Goal: Information Seeking & Learning: Learn about a topic

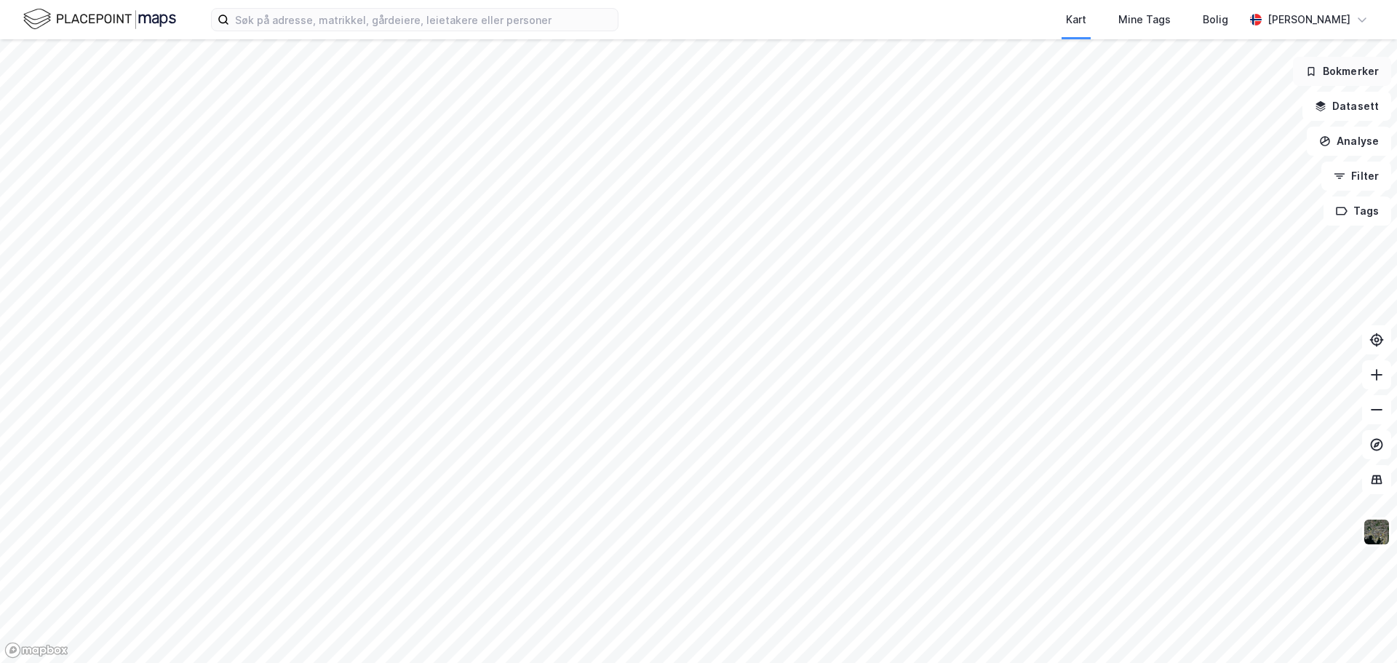
click at [1331, 68] on button "Bokmerker" at bounding box center [1342, 71] width 98 height 29
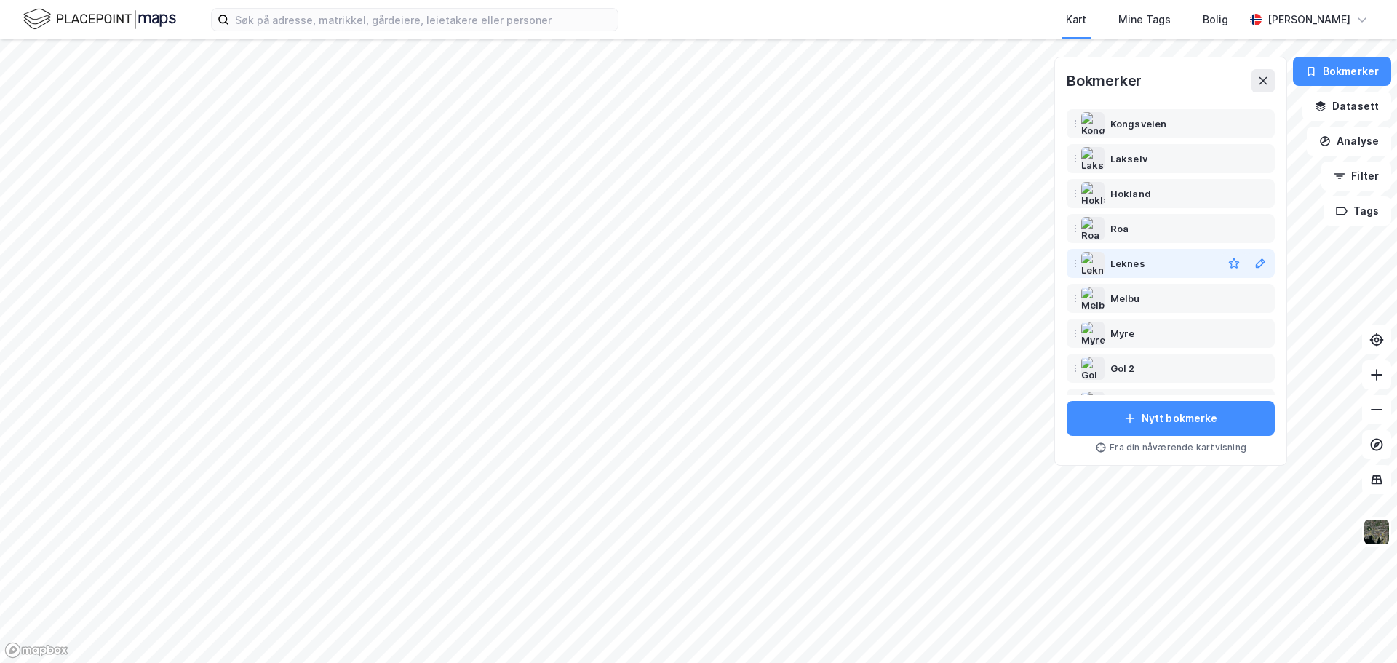
scroll to position [87, 0]
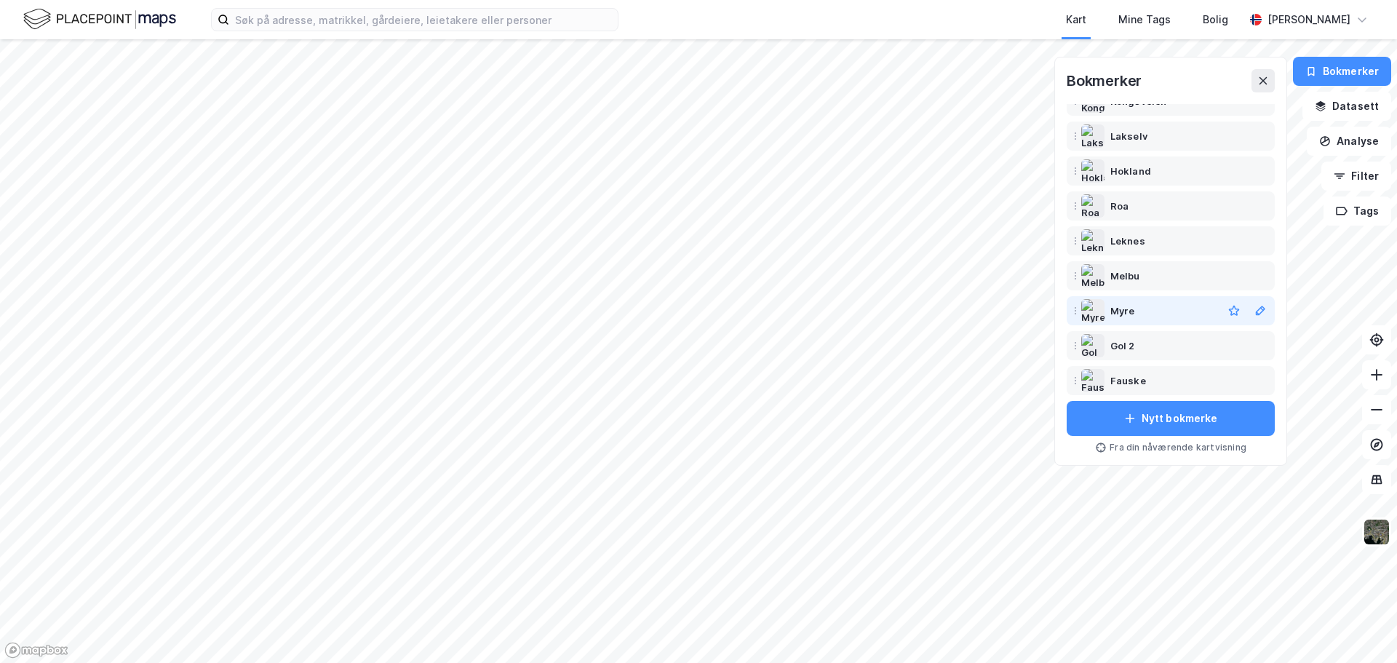
click at [1117, 310] on div "Myre" at bounding box center [1122, 310] width 24 height 17
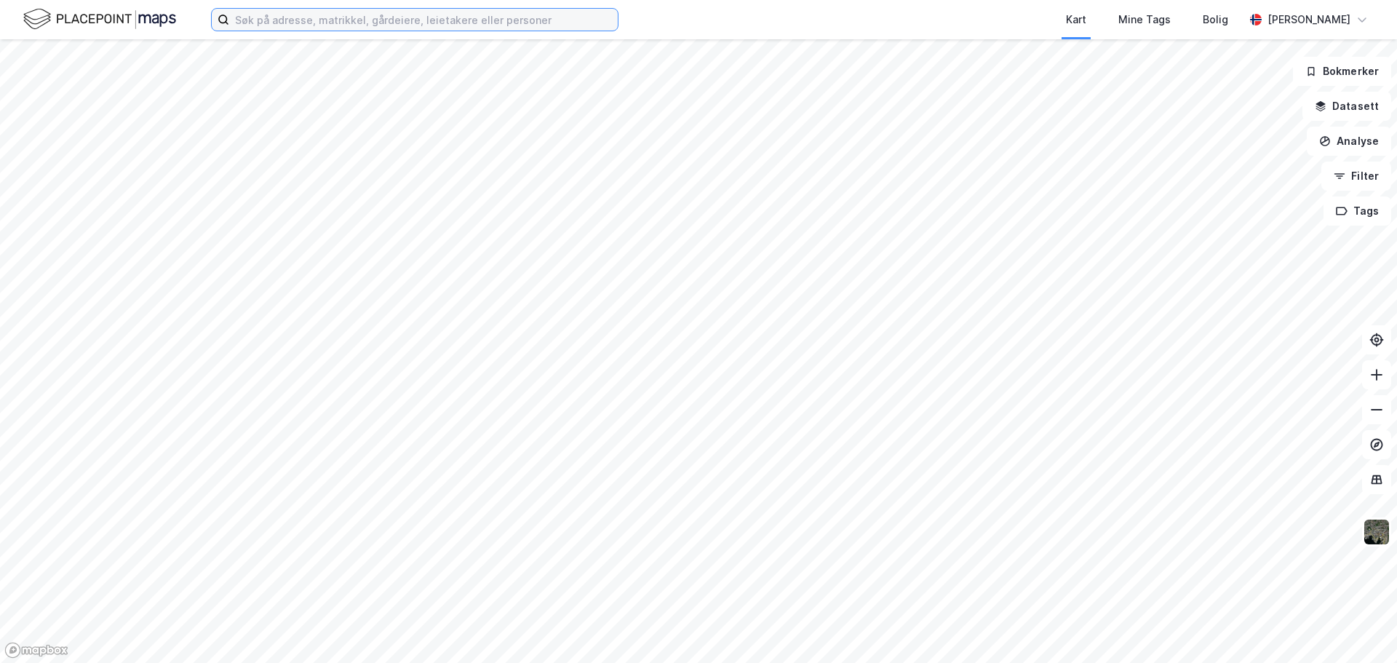
click at [476, 21] on input at bounding box center [423, 20] width 389 height 22
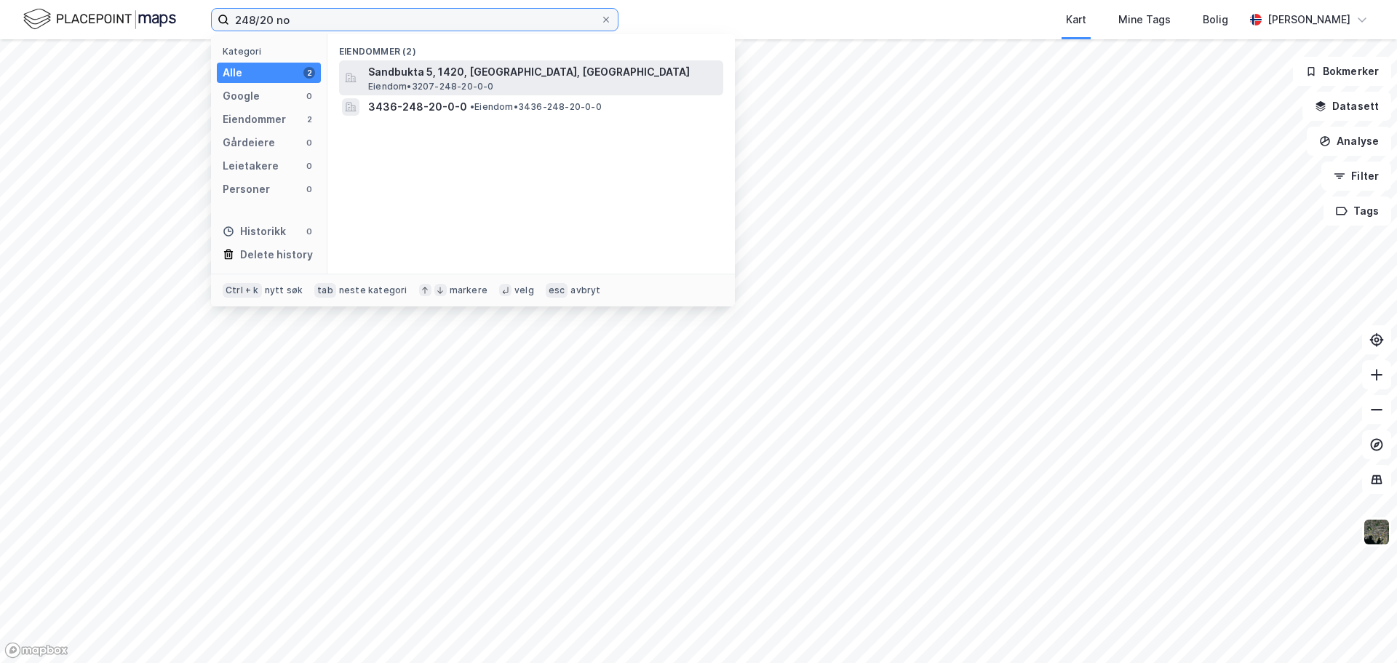
type input "248/20 no"
click at [483, 74] on span "Sandbukta 5, 1420, [GEOGRAPHIC_DATA], [GEOGRAPHIC_DATA]" at bounding box center [542, 71] width 349 height 17
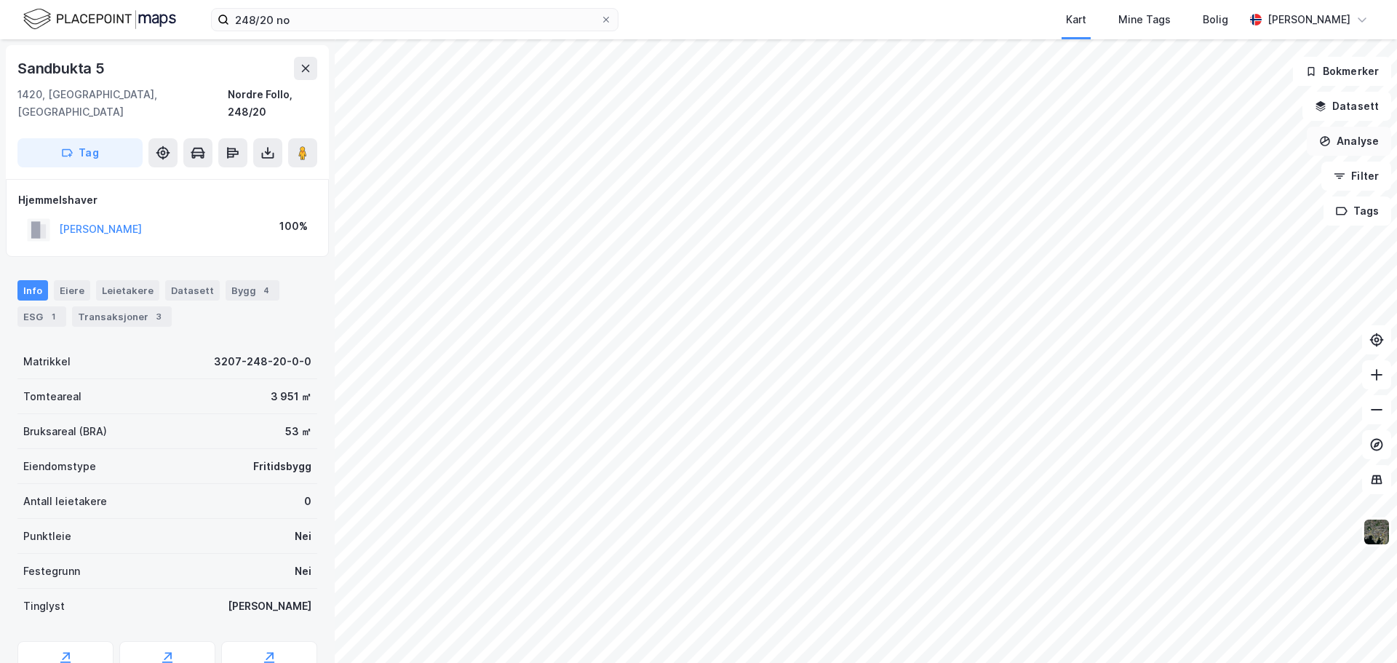
click at [1356, 142] on button "Analyse" at bounding box center [1349, 141] width 84 height 29
click at [1202, 146] on div "Mål avstand" at bounding box center [1222, 142] width 127 height 12
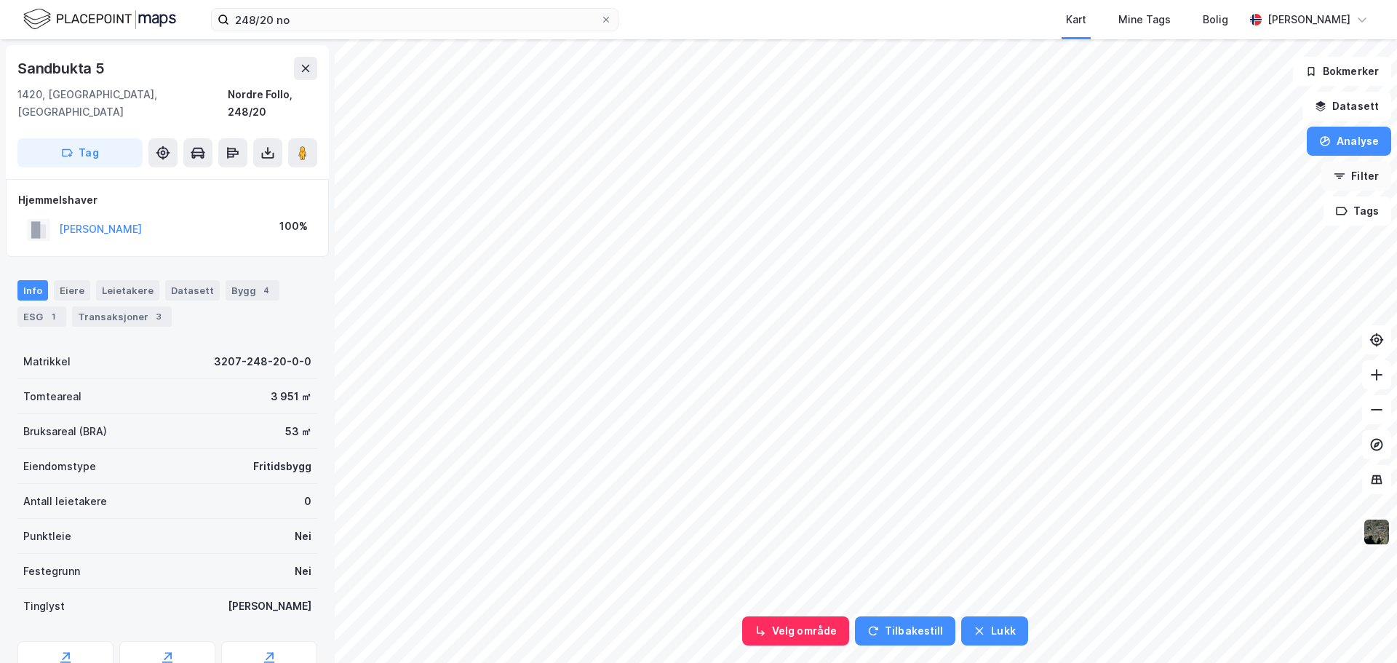
click at [1356, 178] on button "Filter" at bounding box center [1356, 176] width 70 height 29
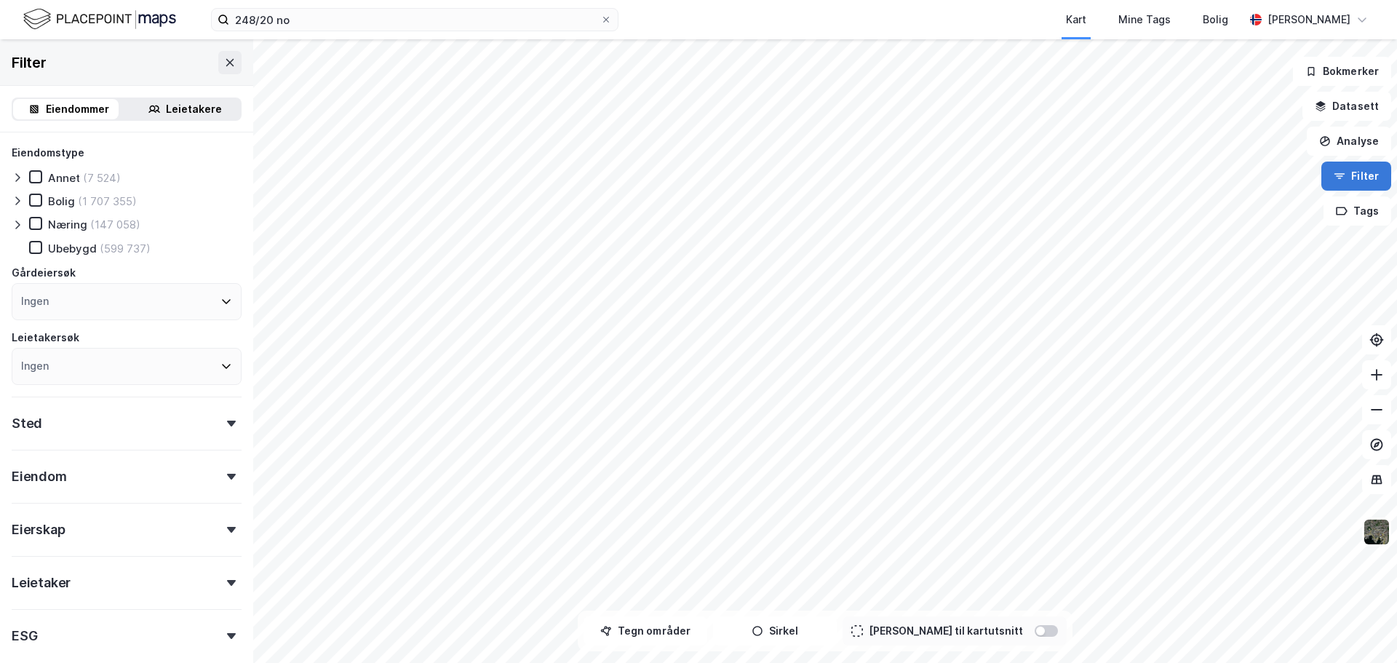
click at [1345, 181] on icon "button" at bounding box center [1340, 176] width 12 height 12
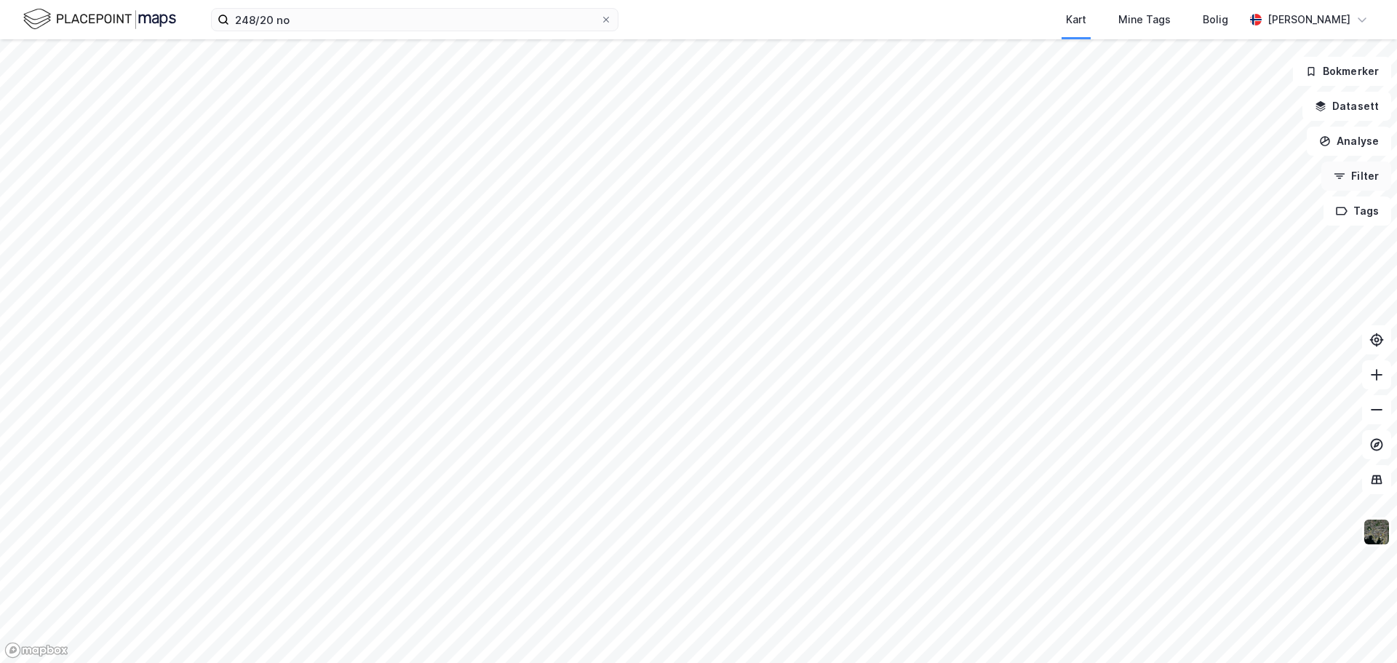
click at [1345, 180] on icon "button" at bounding box center [1340, 176] width 12 height 12
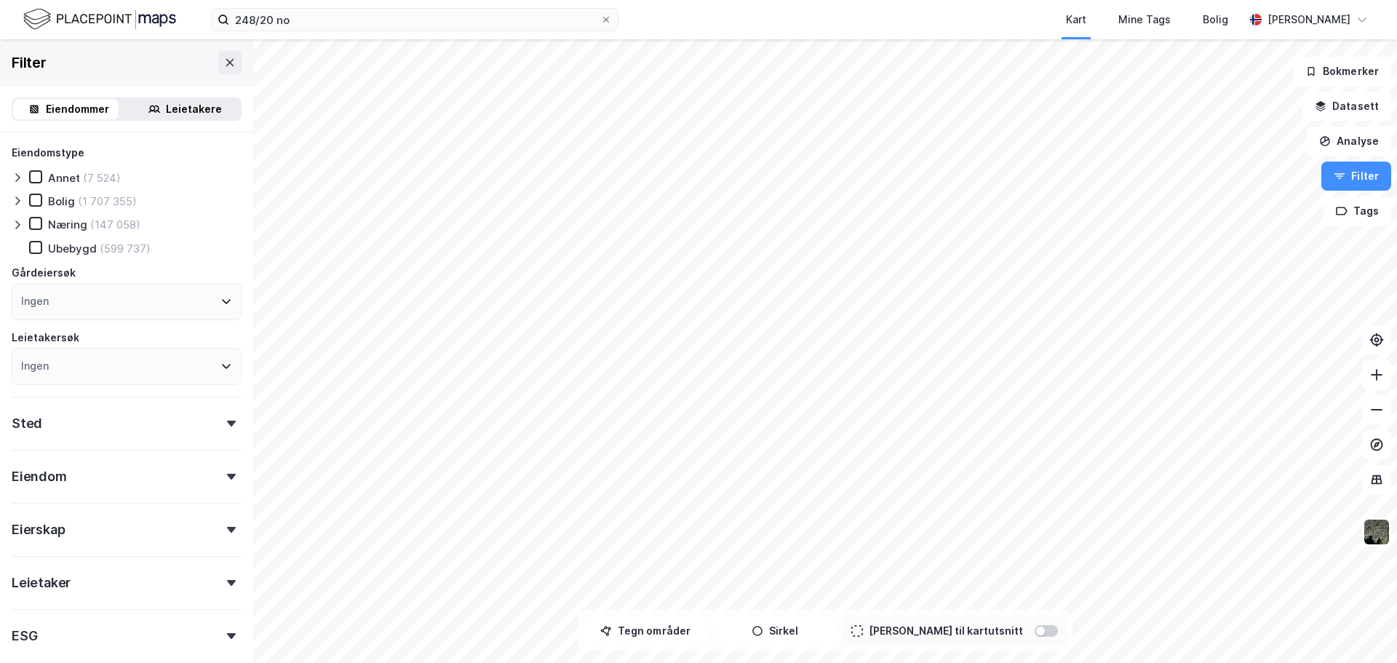
scroll to position [72, 0]
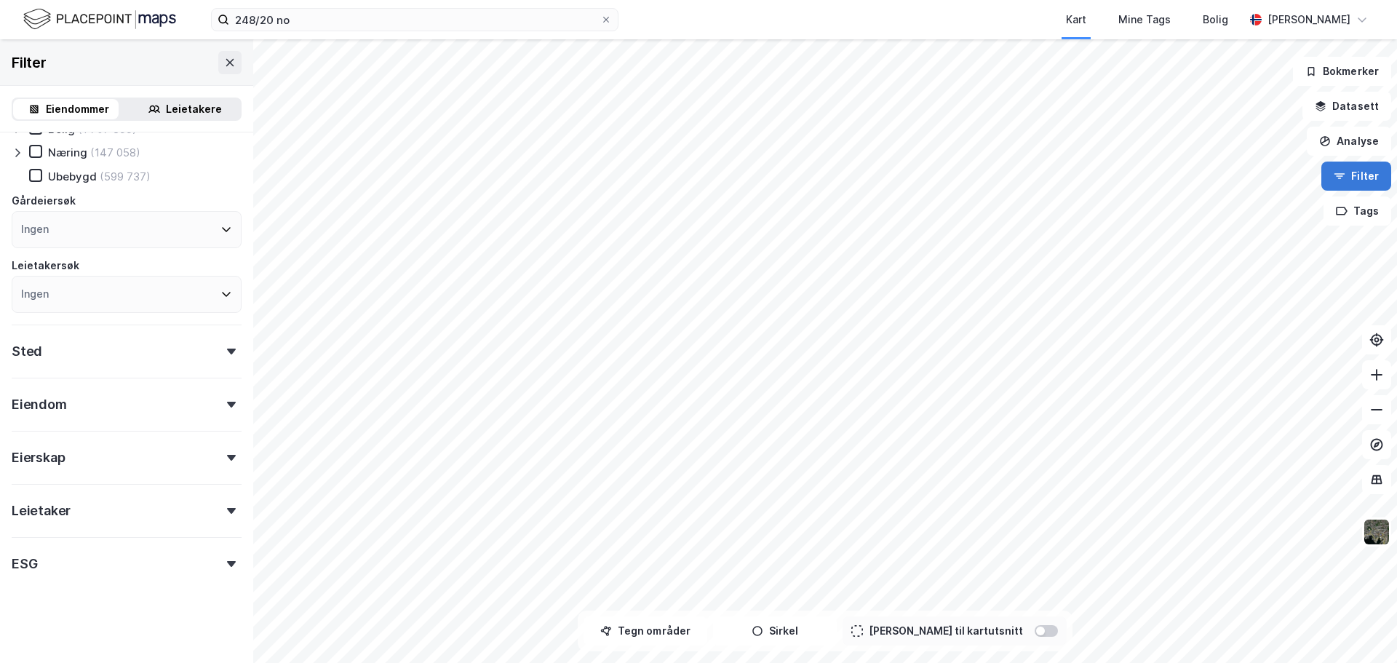
click at [1363, 178] on button "Filter" at bounding box center [1356, 176] width 70 height 29
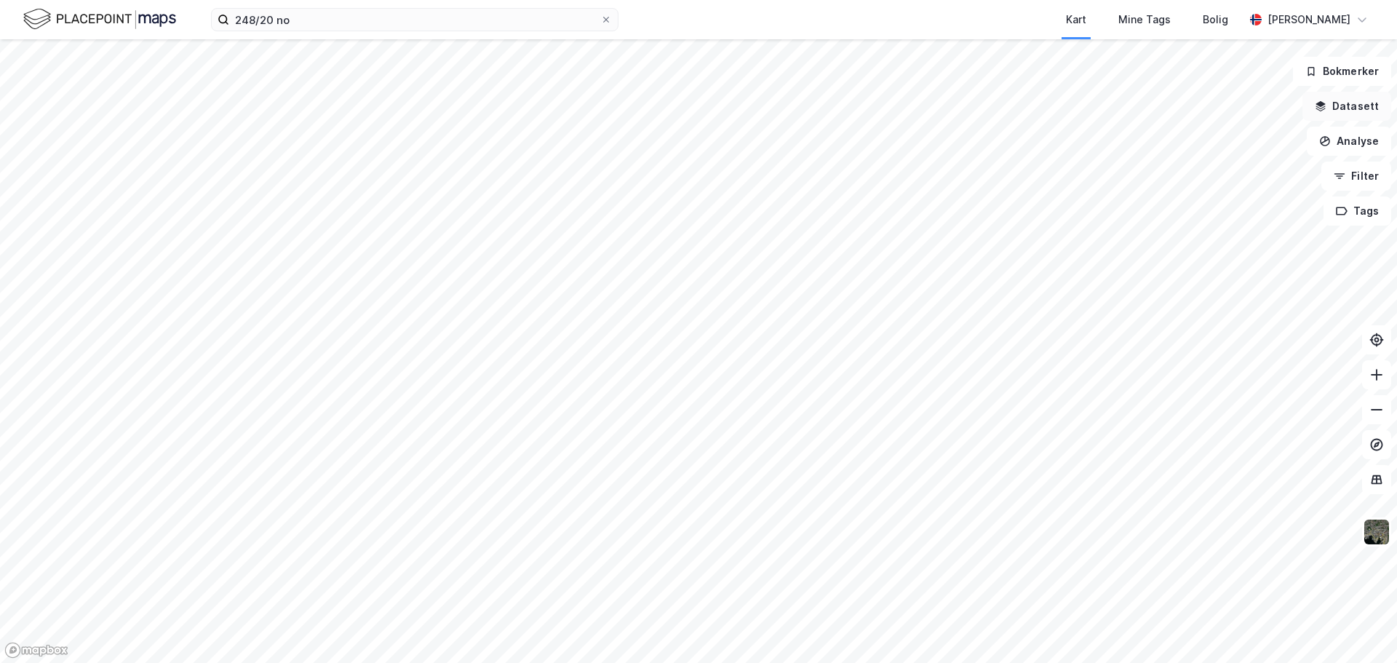
click at [1359, 113] on button "Datasett" at bounding box center [1346, 106] width 89 height 29
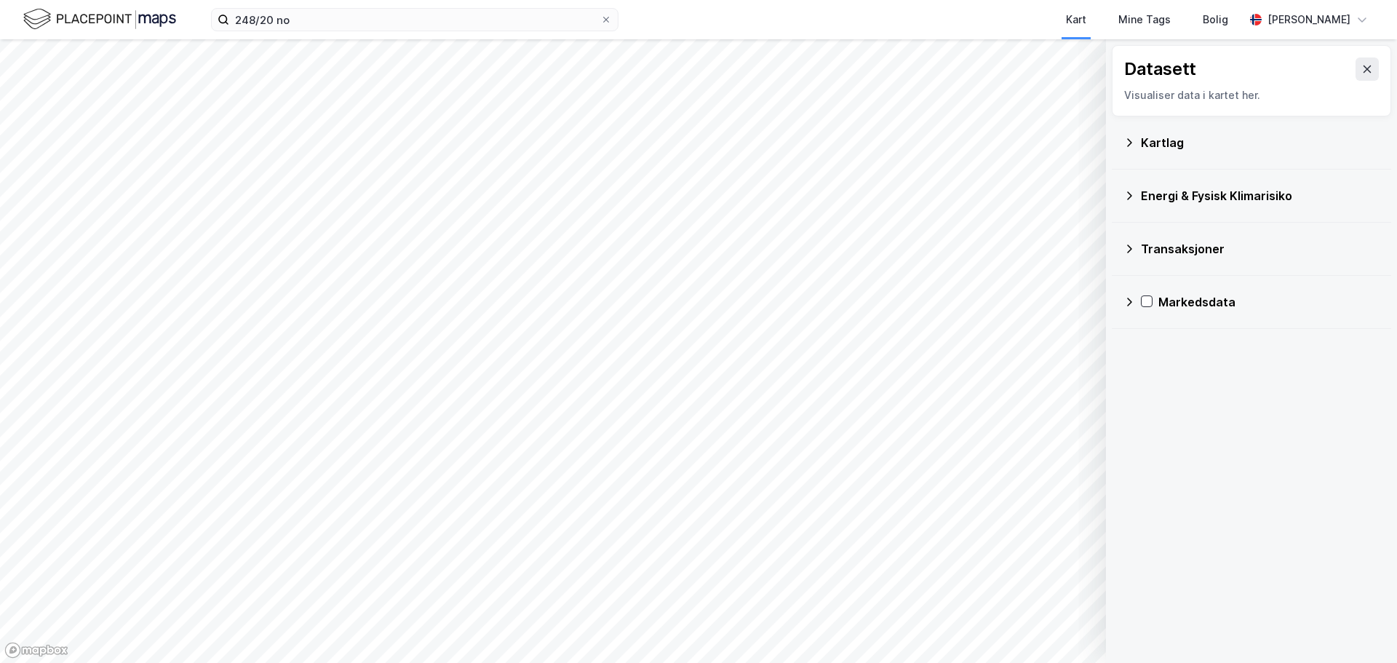
click at [1134, 144] on icon at bounding box center [1129, 143] width 12 height 12
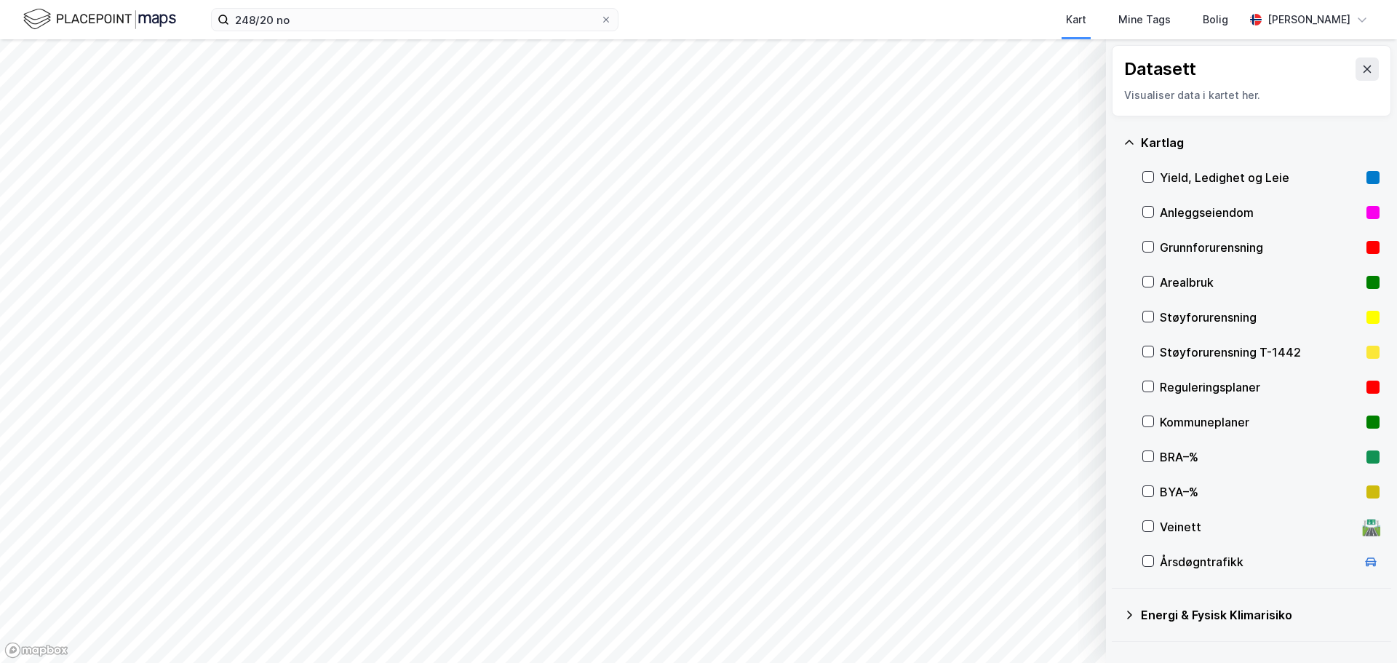
scroll to position [91, 0]
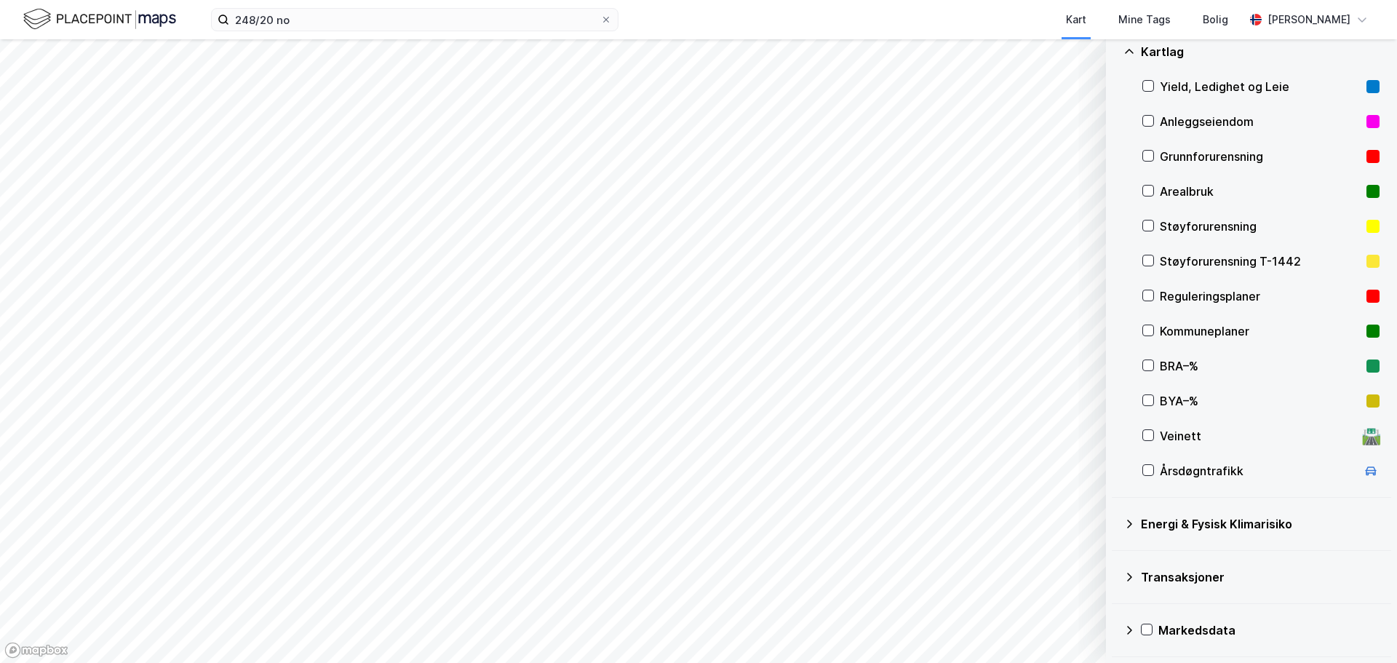
click at [1155, 301] on div "Reguleringsplaner" at bounding box center [1260, 296] width 237 height 35
click at [1049, 622] on button "Vis" at bounding box center [1031, 624] width 121 height 23
click at [952, 588] on div "Dataset" at bounding box center [964, 587] width 82 height 12
click at [1155, 329] on div "Kommuneplaner" at bounding box center [1260, 331] width 237 height 35
click at [780, 662] on html "248/20 no Kart Mine Tags Bolig [PERSON_NAME] Datasett Visualiser data i kartet …" at bounding box center [698, 331] width 1397 height 663
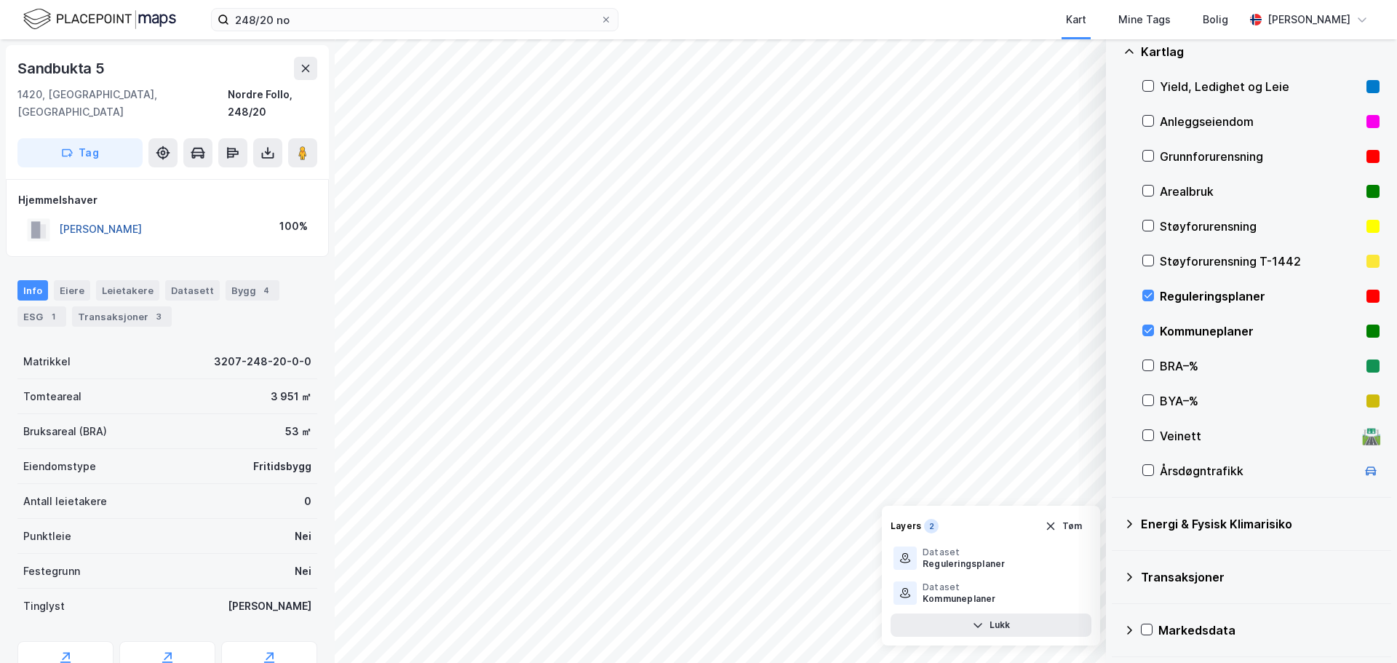
click at [0, 0] on button "[PERSON_NAME]" at bounding box center [0, 0] width 0 height 0
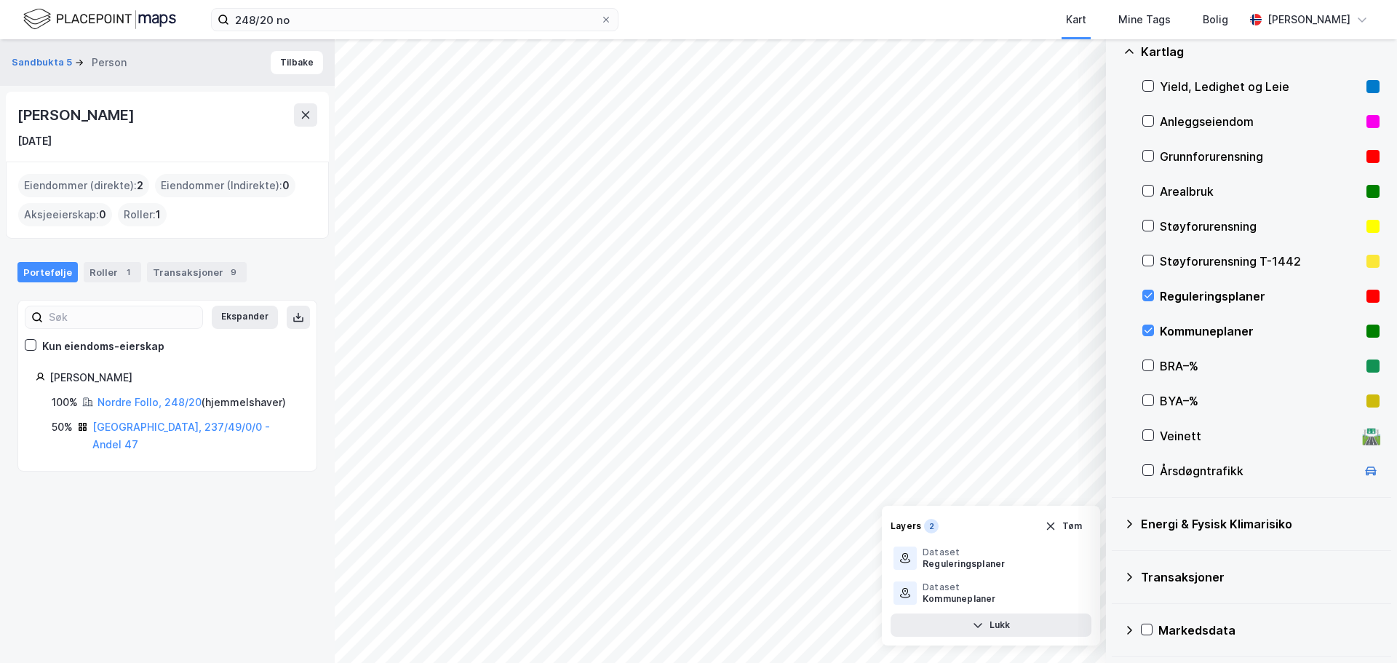
click at [135, 212] on div "Roller : 1" at bounding box center [142, 214] width 49 height 23
click at [40, 60] on button "Sandbukta 5" at bounding box center [43, 62] width 63 height 15
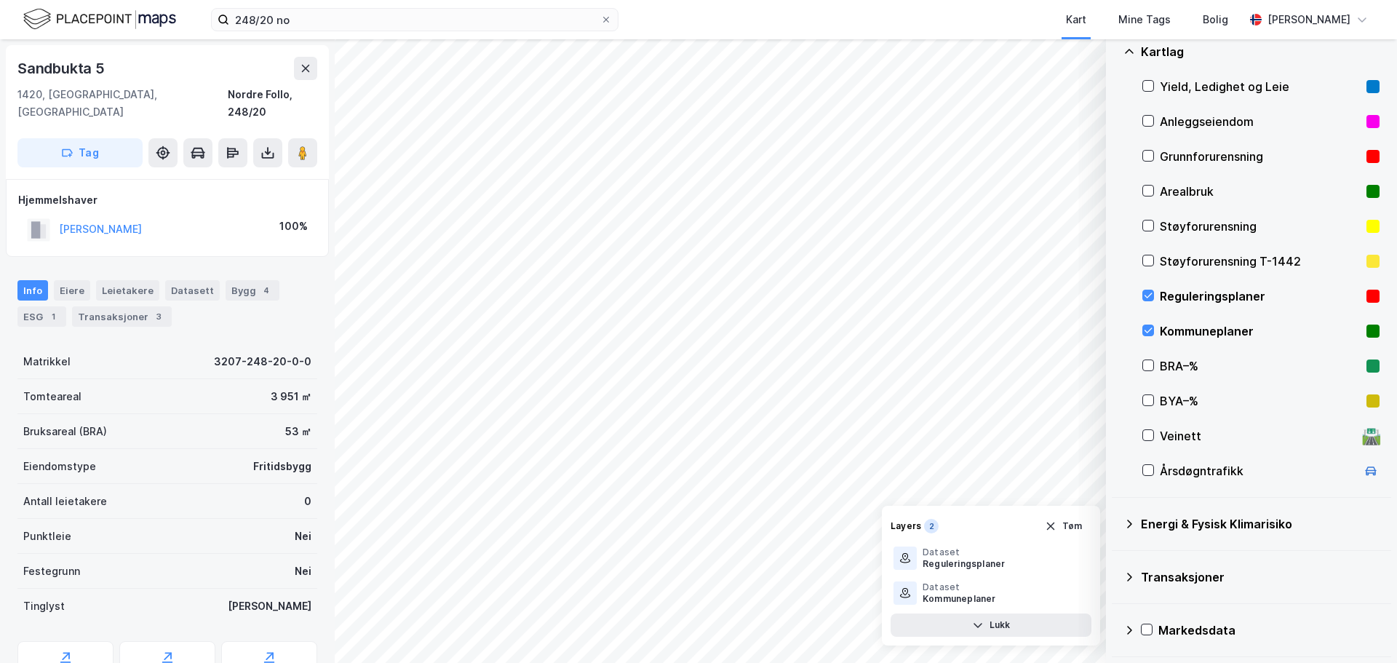
click at [290, 423] on div "53 ㎡" at bounding box center [298, 431] width 26 height 17
click at [271, 388] on div "3 951 ㎡" at bounding box center [291, 396] width 41 height 17
click at [285, 423] on div "53 ㎡" at bounding box center [298, 431] width 26 height 17
click at [1056, 526] on icon "button" at bounding box center [1051, 526] width 12 height 12
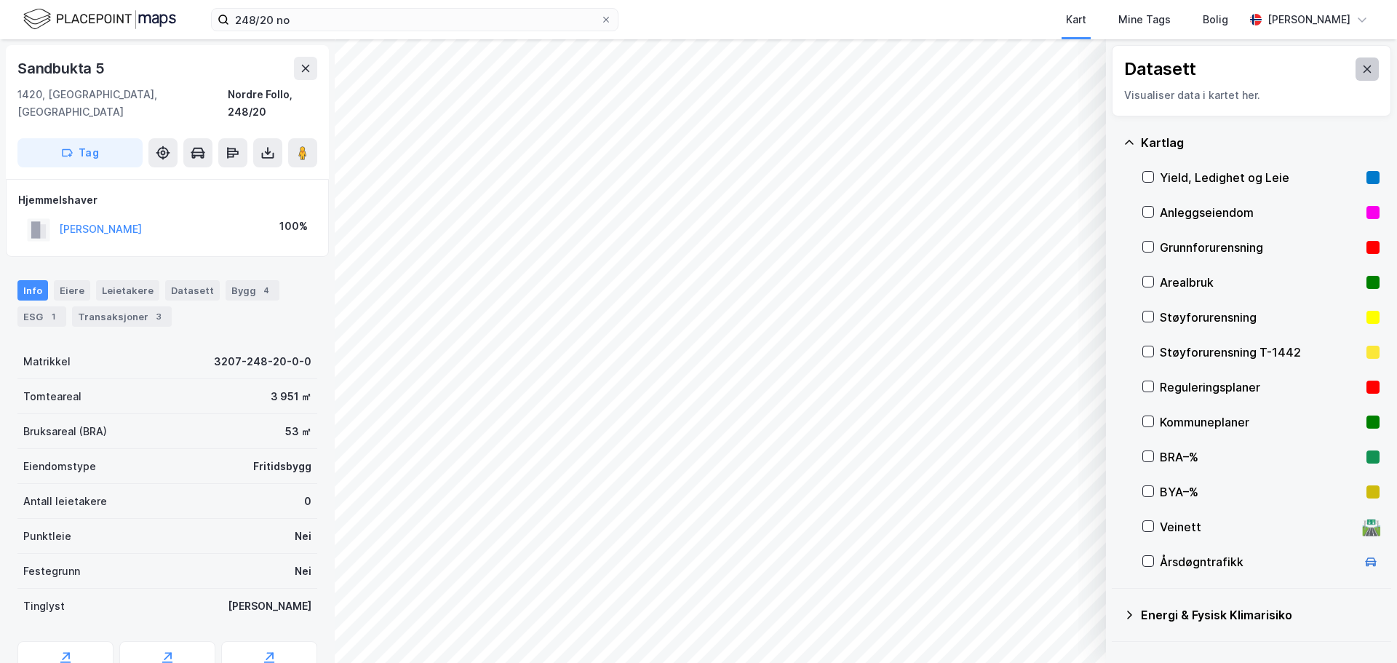
click at [1361, 66] on icon at bounding box center [1367, 69] width 12 height 12
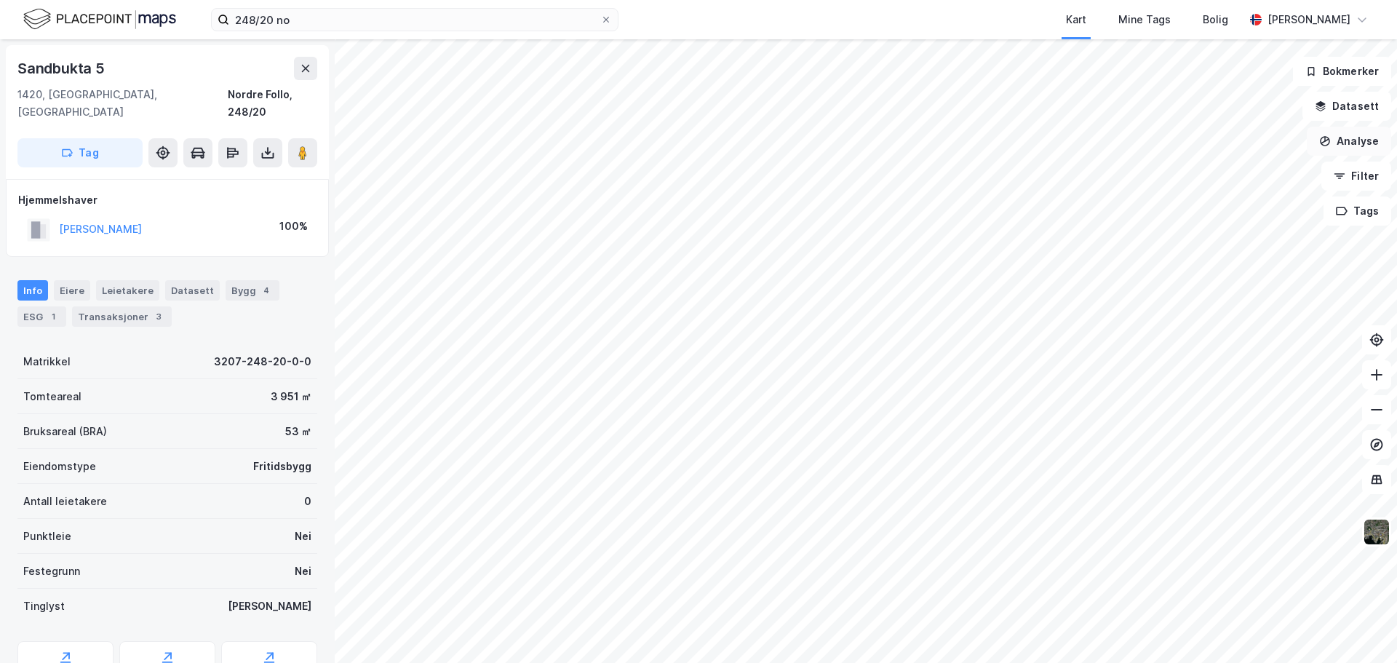
click at [1335, 142] on button "Analyse" at bounding box center [1349, 141] width 84 height 29
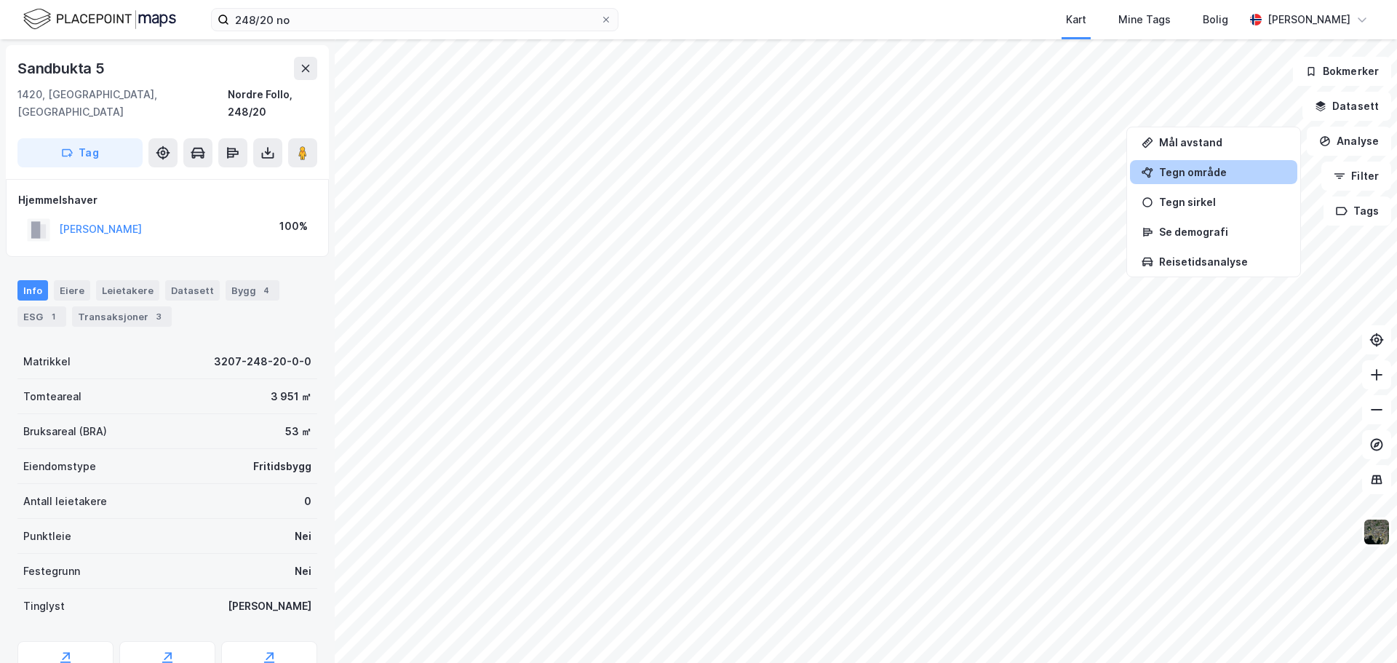
click at [1195, 173] on div "Tegn område" at bounding box center [1222, 172] width 127 height 12
